Goal: Transaction & Acquisition: Purchase product/service

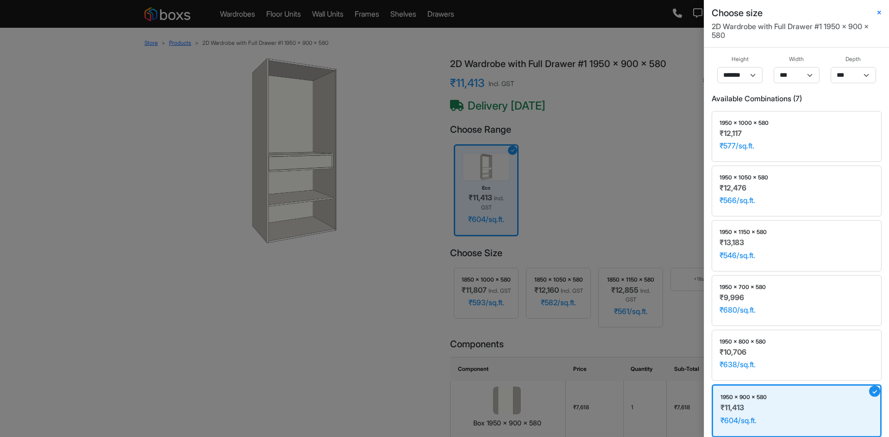
select select "****"
select select
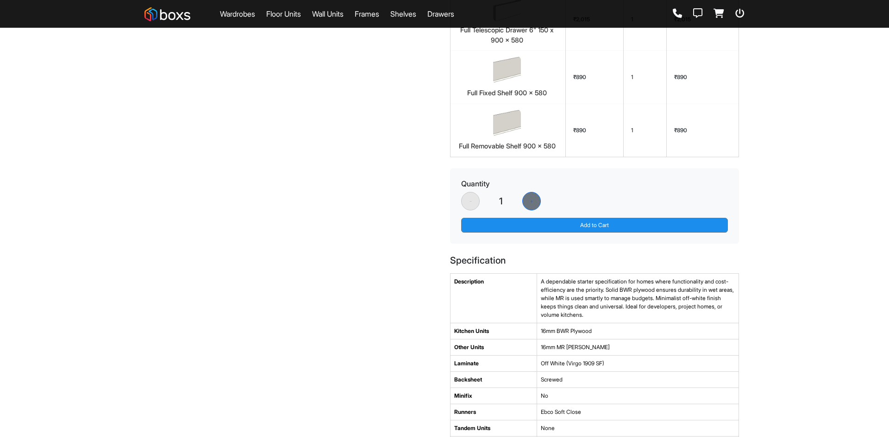
scroll to position [463, 0]
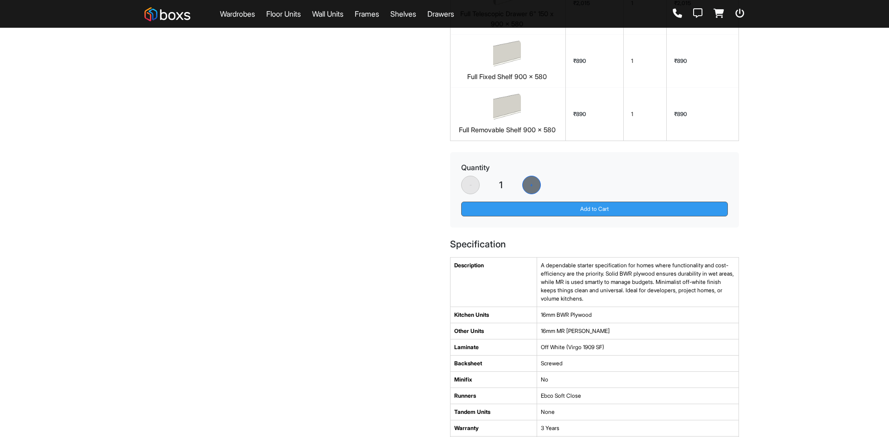
click at [552, 217] on button "Add to Cart" at bounding box center [594, 209] width 267 height 15
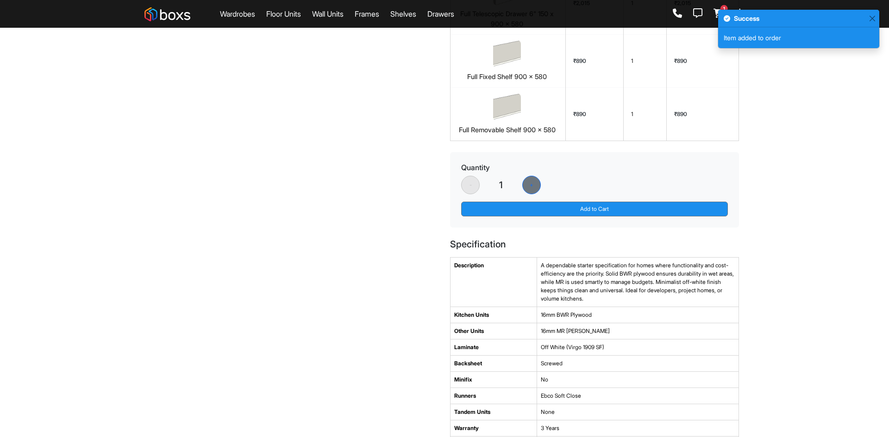
click at [716, 9] on icon at bounding box center [718, 13] width 11 height 9
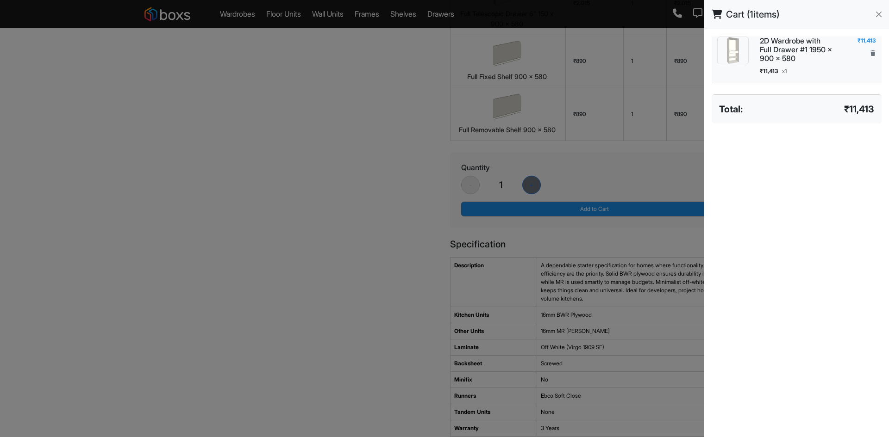
click at [817, 74] on div "₹11,413 x 1" at bounding box center [797, 71] width 74 height 8
click at [810, 58] on h6 "2D Wardrobe with Full Drawer #1 1950 x 900 x 580" at bounding box center [797, 50] width 74 height 27
click at [287, 110] on div at bounding box center [444, 218] width 889 height 437
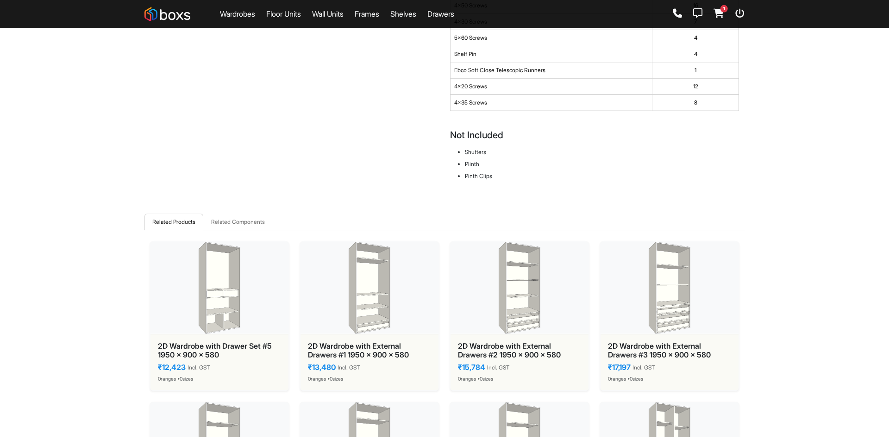
scroll to position [1111, 0]
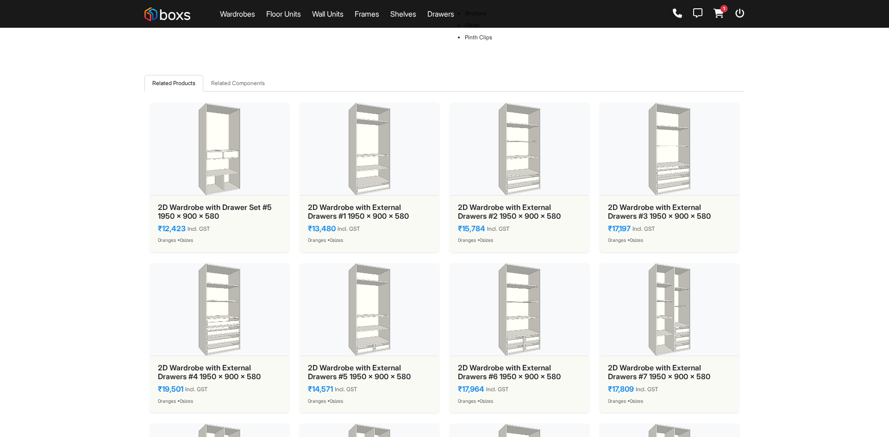
click at [185, 16] on img at bounding box center [167, 14] width 46 height 14
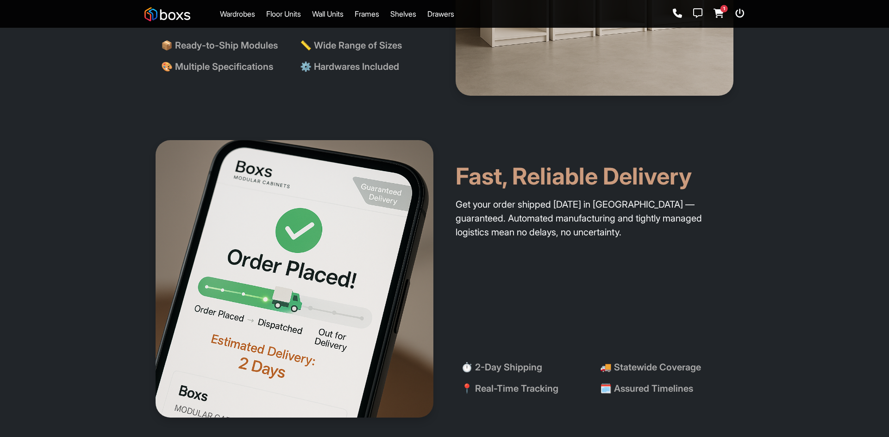
click at [719, 12] on icon at bounding box center [718, 13] width 11 height 9
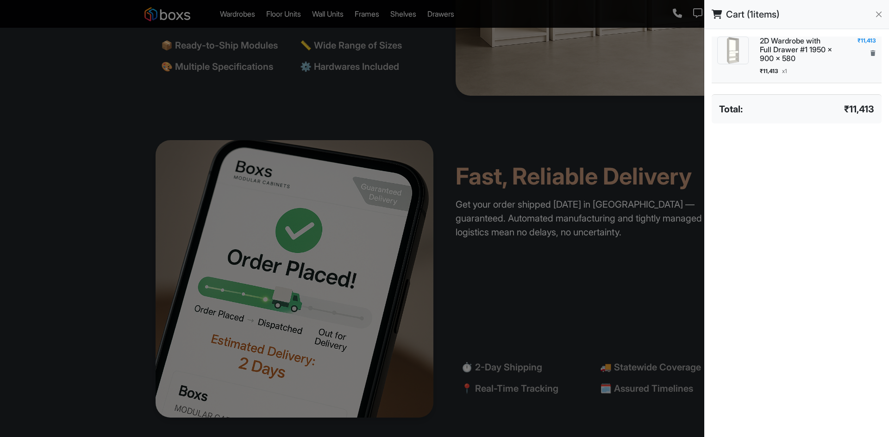
click at [870, 54] on button "button" at bounding box center [873, 53] width 6 height 9
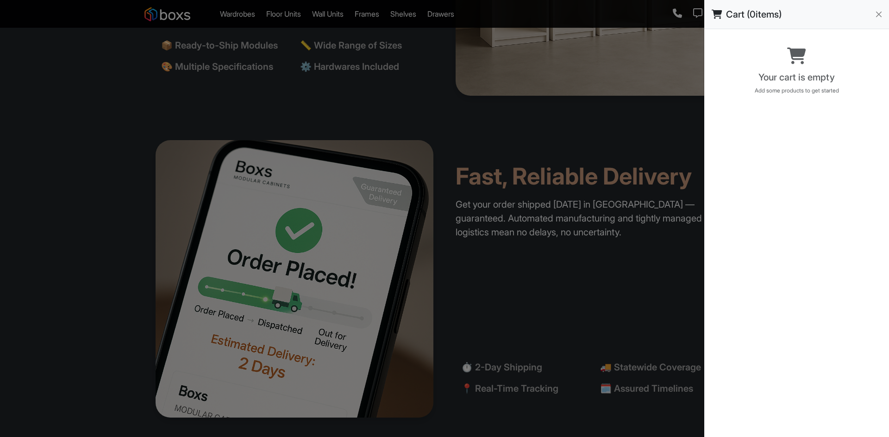
click at [658, 68] on div at bounding box center [444, 218] width 889 height 437
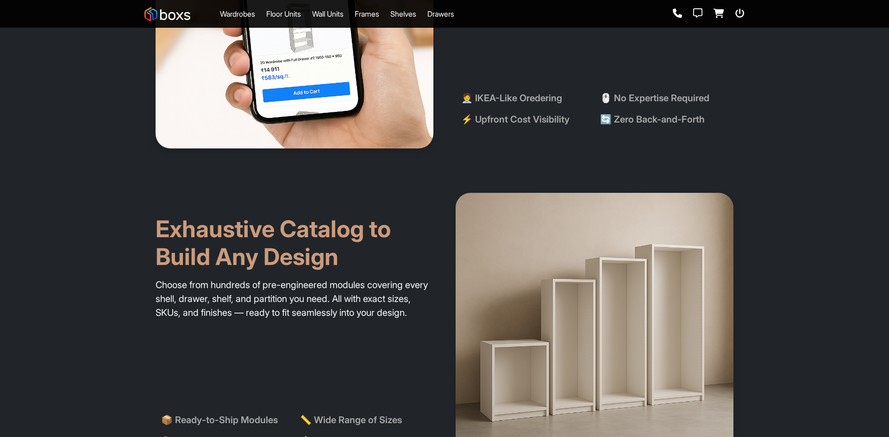
scroll to position [648, 0]
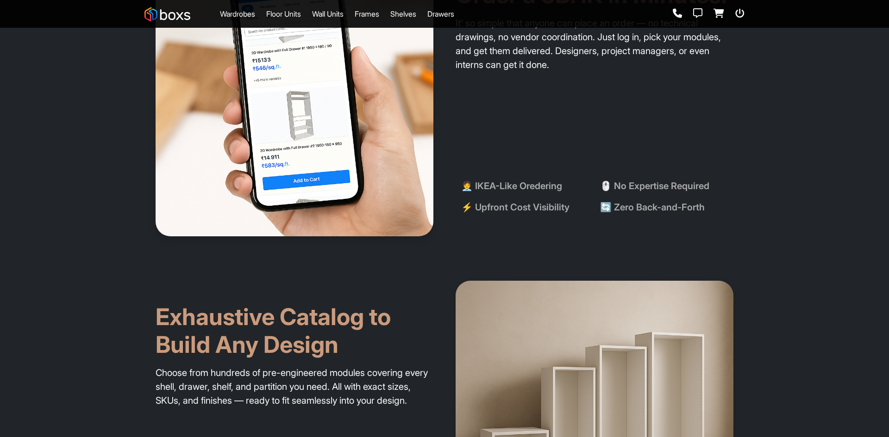
click at [698, 12] on icon at bounding box center [697, 13] width 9 height 9
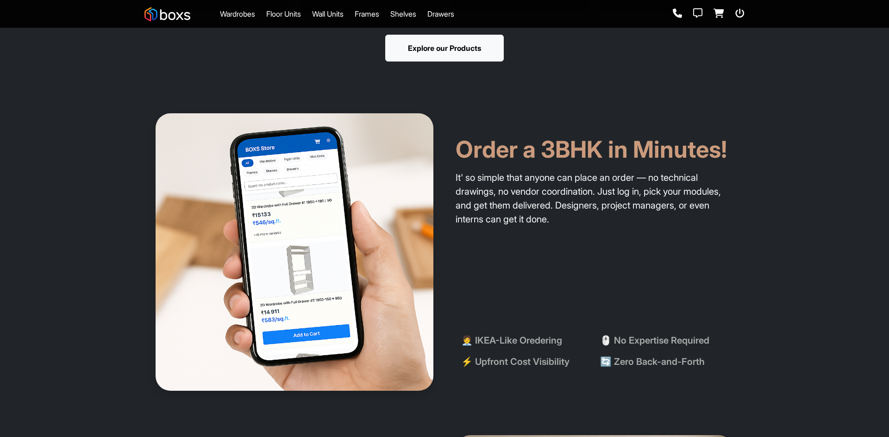
scroll to position [370, 0]
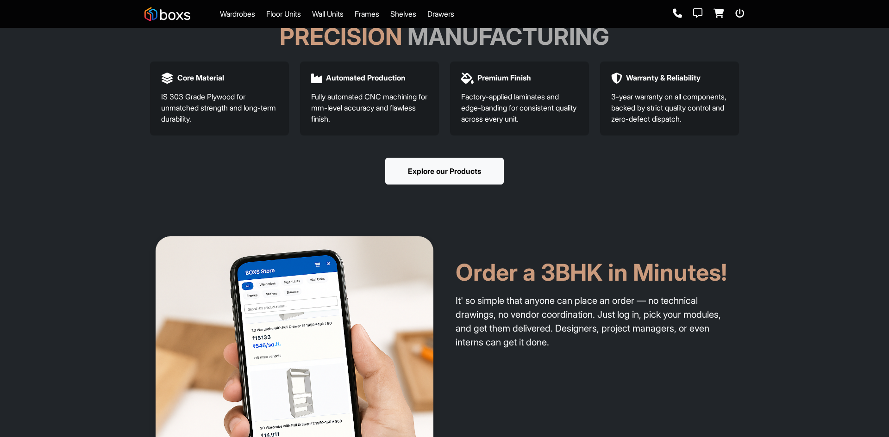
click at [246, 16] on link "Wardrobes" at bounding box center [237, 13] width 35 height 11
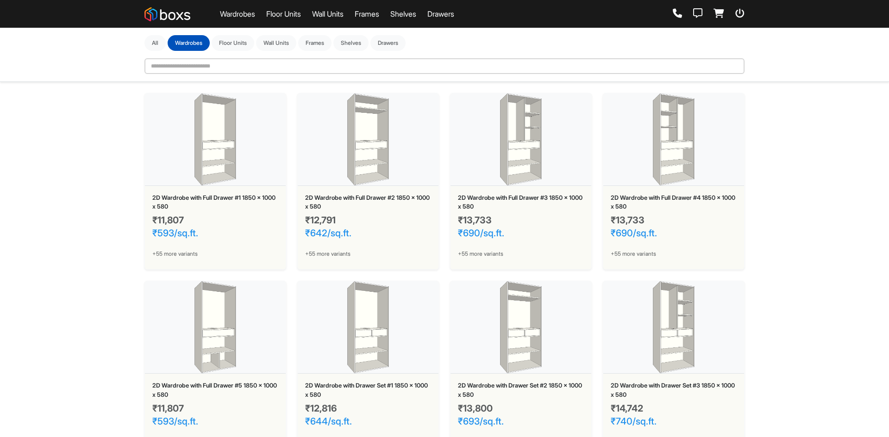
click at [230, 197] on div "2D Wardrobe with Full Drawer #1 1850 x 1000 x 580" at bounding box center [215, 202] width 126 height 18
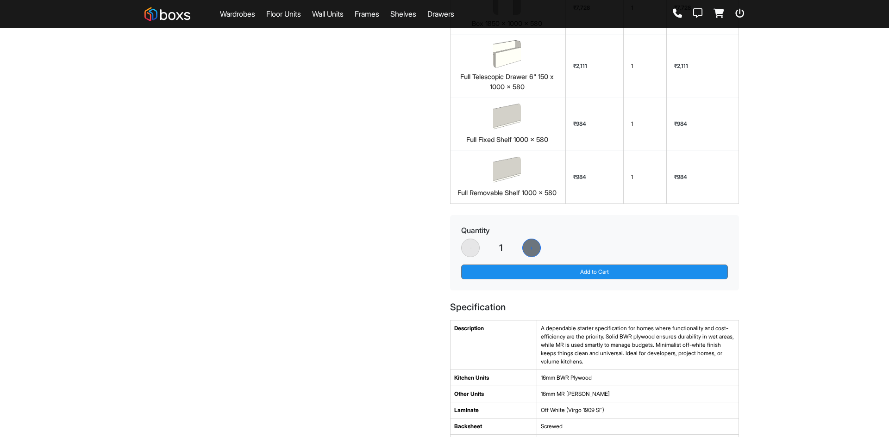
scroll to position [417, 0]
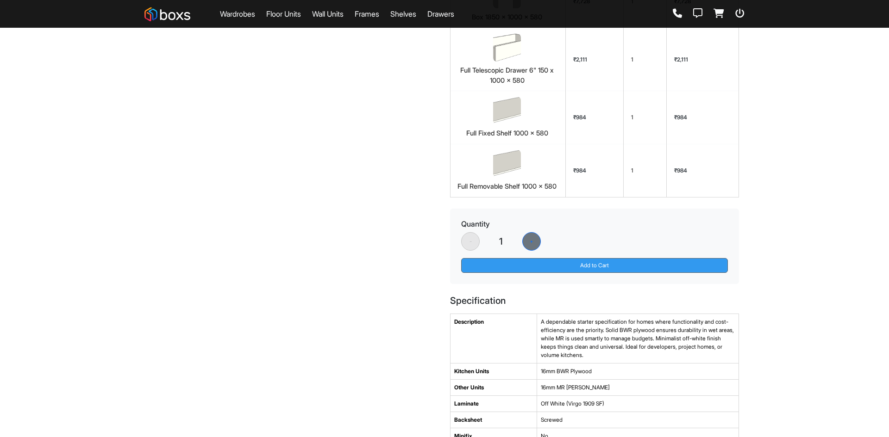
click at [577, 271] on button "Add to Cart" at bounding box center [594, 265] width 267 height 15
click at [562, 267] on button "Add to Cart" at bounding box center [594, 265] width 267 height 15
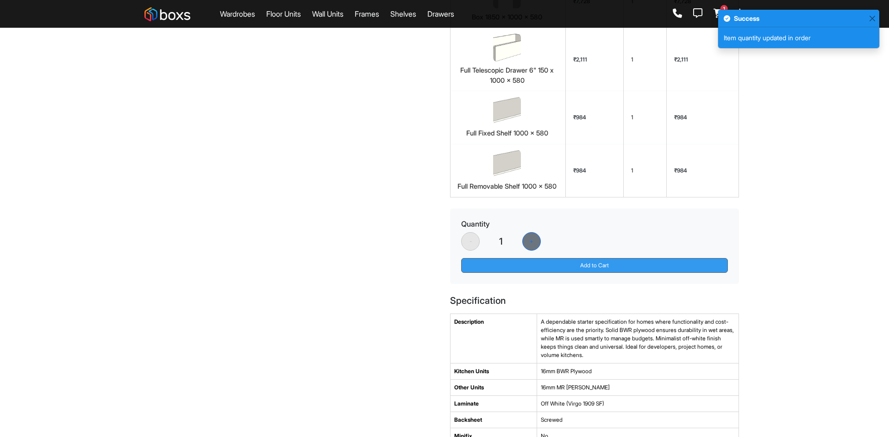
click at [562, 267] on button "Add to Cart" at bounding box center [594, 265] width 267 height 15
click at [536, 248] on button "+" at bounding box center [531, 241] width 19 height 19
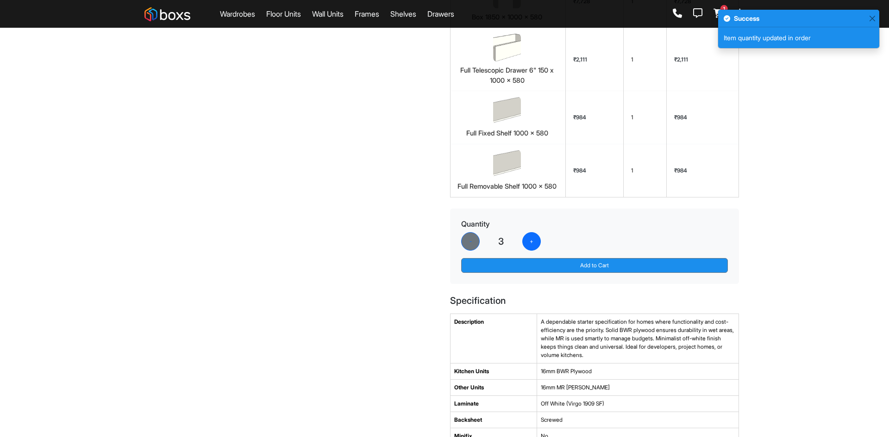
click at [536, 248] on button "+" at bounding box center [531, 241] width 19 height 19
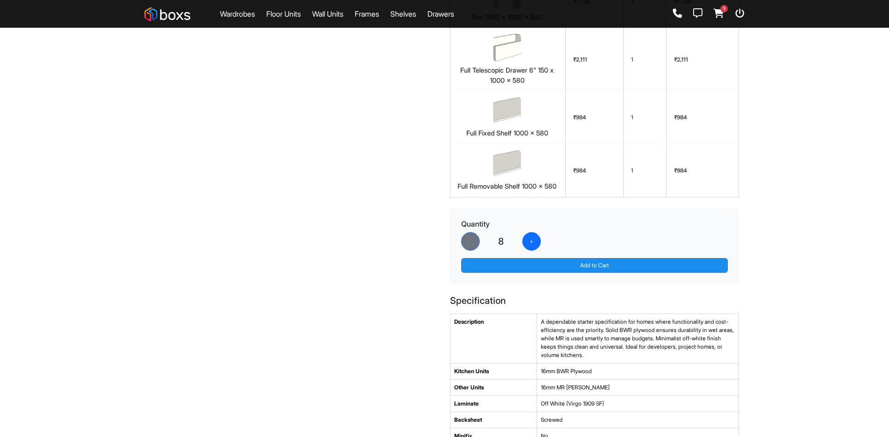
click at [537, 244] on button "+" at bounding box center [531, 241] width 19 height 19
click at [581, 267] on button "Add to Cart" at bounding box center [594, 265] width 267 height 15
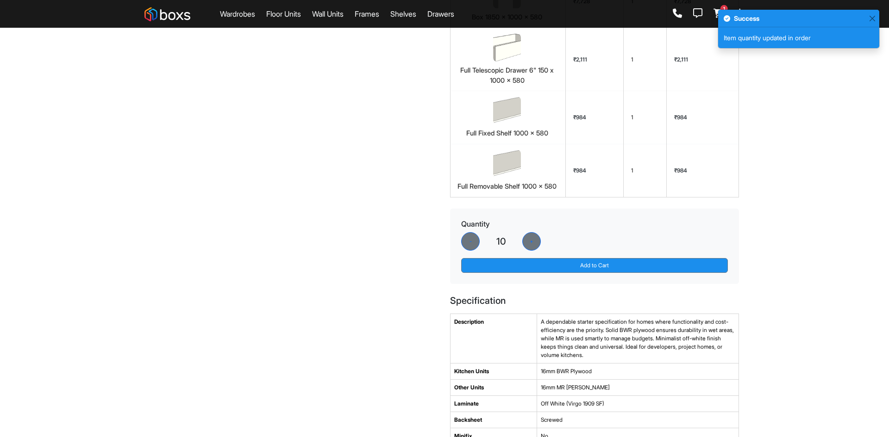
click at [716, 14] on icon at bounding box center [718, 13] width 11 height 9
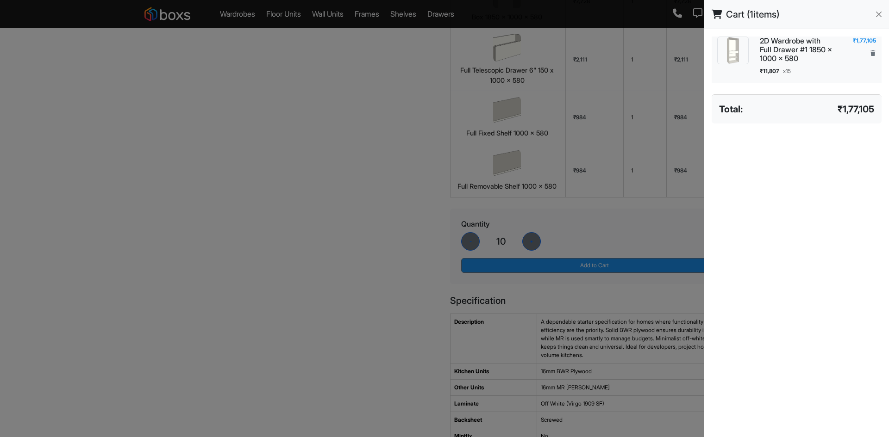
click at [871, 51] on icon "button" at bounding box center [872, 53] width 5 height 6
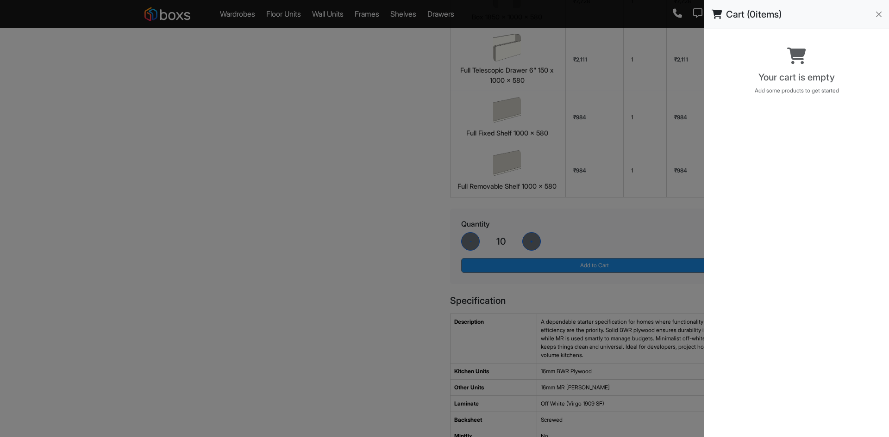
click at [490, 223] on div at bounding box center [444, 218] width 889 height 437
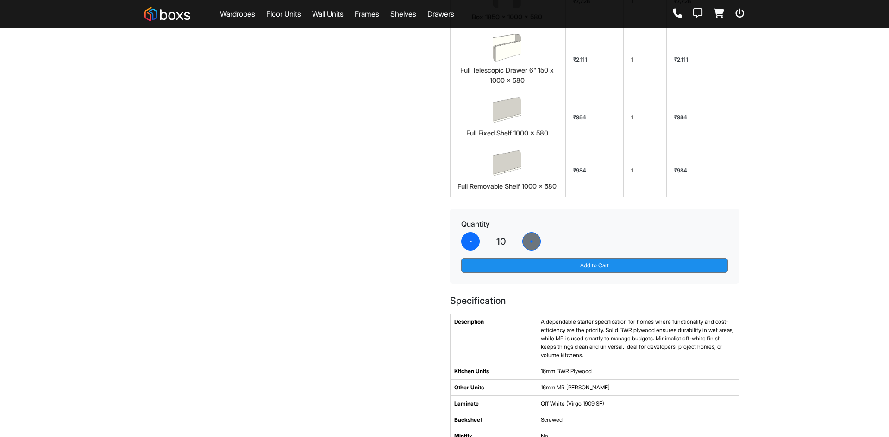
click at [476, 240] on button "-" at bounding box center [470, 241] width 19 height 19
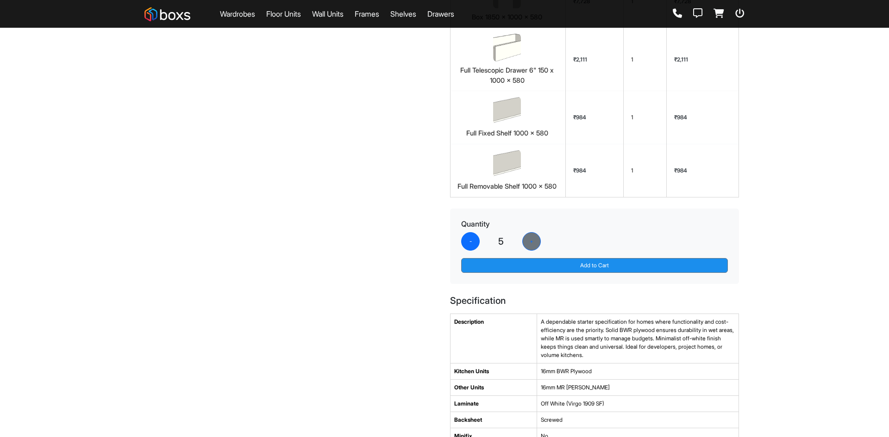
click at [476, 240] on button "-" at bounding box center [470, 241] width 19 height 19
click at [476, 240] on div "- 1 +" at bounding box center [594, 241] width 267 height 19
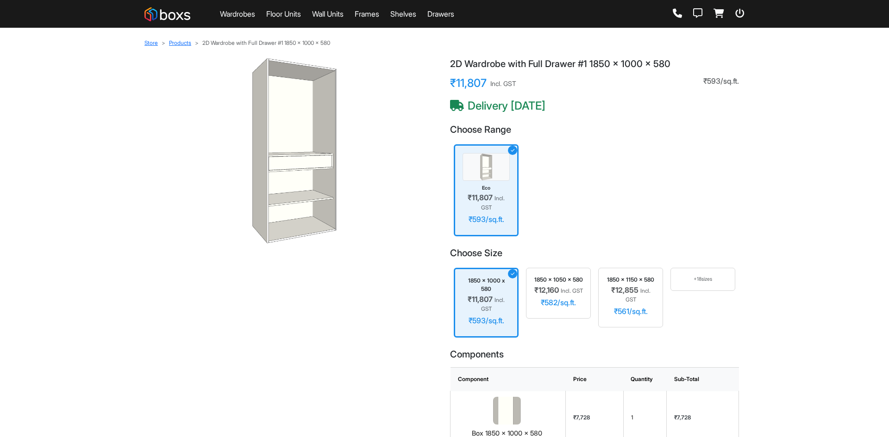
scroll to position [324, 0]
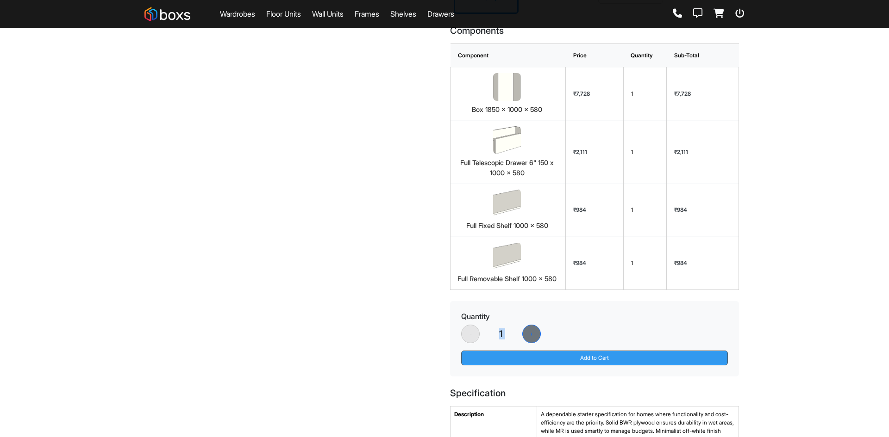
click at [600, 364] on button "Add to Cart" at bounding box center [594, 358] width 267 height 15
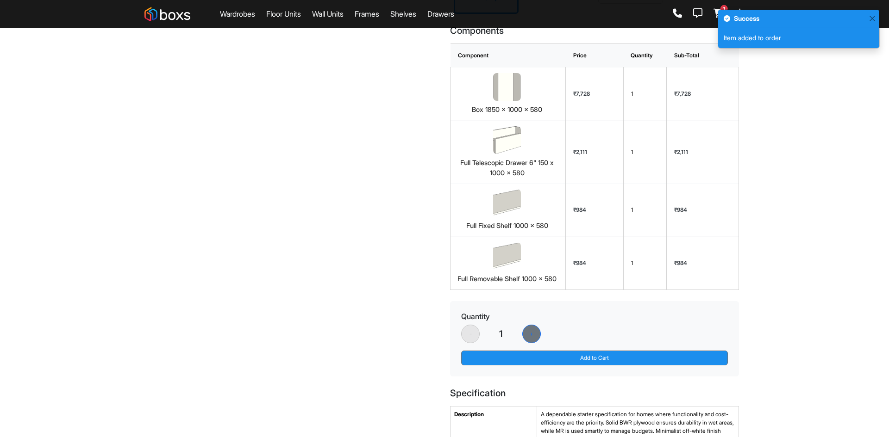
click at [719, 17] on div "Success" at bounding box center [798, 19] width 161 height 18
click at [719, 10] on div "Success" at bounding box center [798, 19] width 161 height 18
click at [699, 69] on td "₹7,728" at bounding box center [703, 94] width 72 height 53
click at [716, 15] on icon at bounding box center [718, 13] width 11 height 9
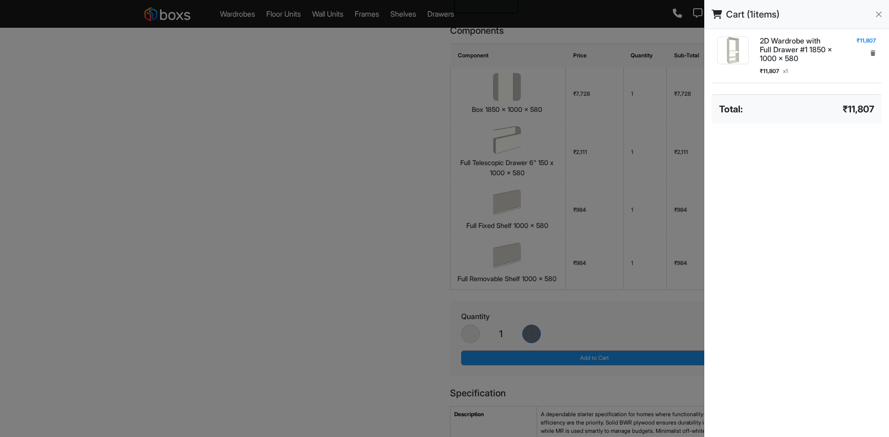
click at [561, 200] on div at bounding box center [444, 218] width 889 height 437
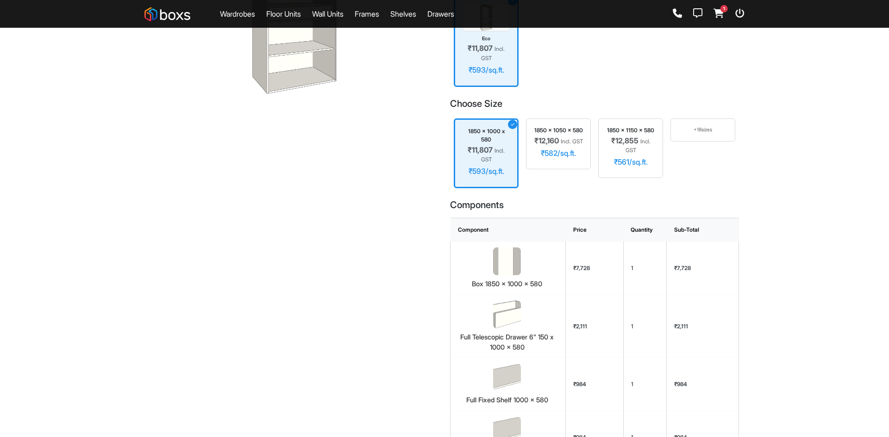
scroll to position [46, 0]
